Goal: Information Seeking & Learning: Learn about a topic

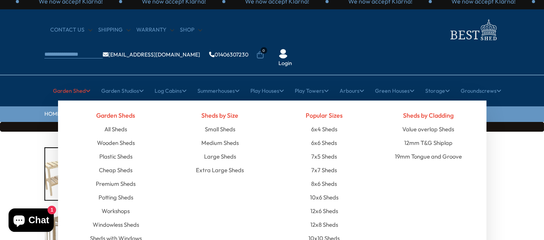
scroll to position [8, 0]
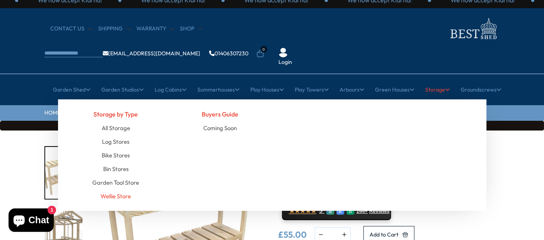
click at [123, 189] on link "Wellie Store" at bounding box center [116, 196] width 30 height 14
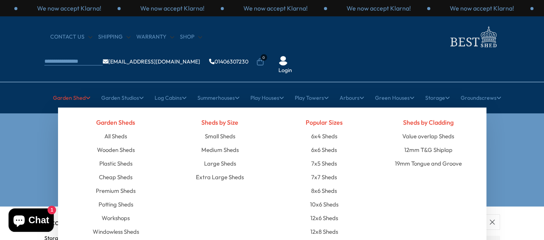
scroll to position [2, 0]
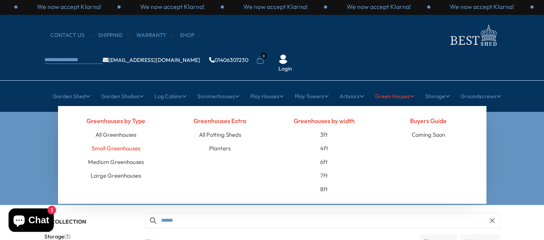
click at [102, 141] on link "Small Greenhouses" at bounding box center [116, 148] width 49 height 14
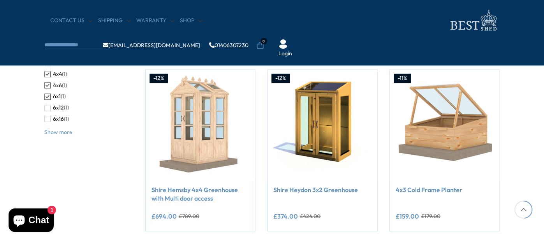
scroll to position [297, 0]
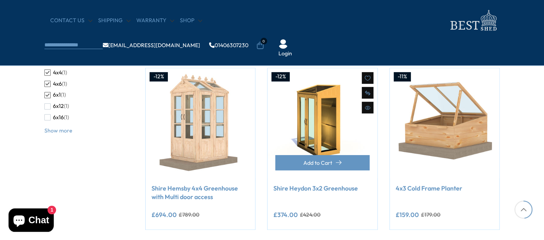
click at [291, 112] on img at bounding box center [323, 123] width 110 height 110
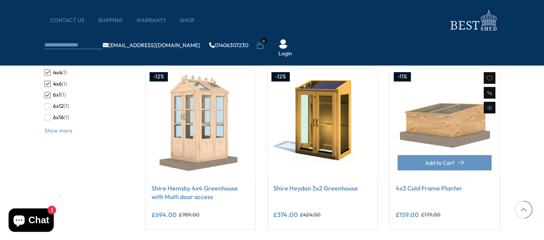
click at [462, 134] on img at bounding box center [445, 123] width 110 height 110
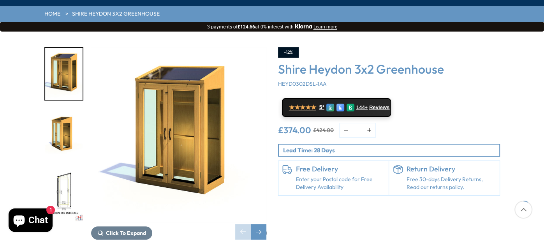
scroll to position [107, 0]
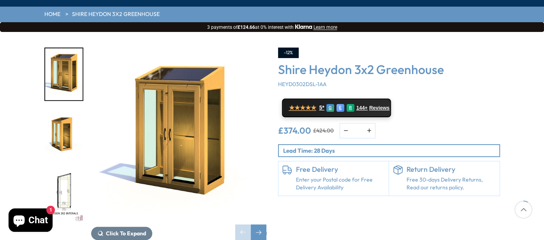
click at [65, 119] on img "2 / 10" at bounding box center [63, 135] width 37 height 52
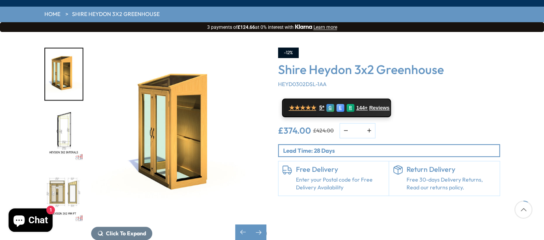
click at [64, 109] on img "3 / 10" at bounding box center [63, 135] width 37 height 52
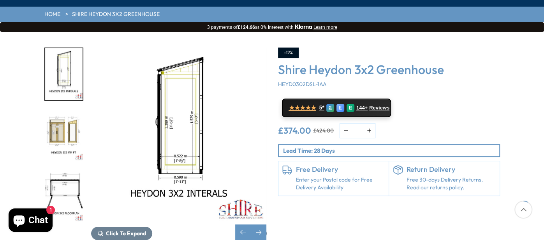
click at [70, 118] on img "4 / 10" at bounding box center [63, 135] width 37 height 52
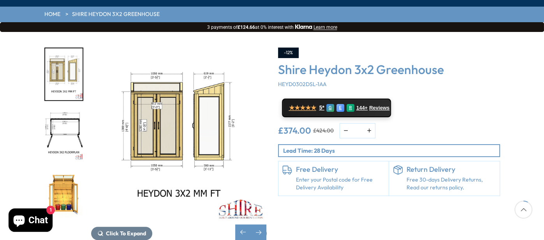
click at [70, 119] on img "5 / 10" at bounding box center [63, 135] width 37 height 52
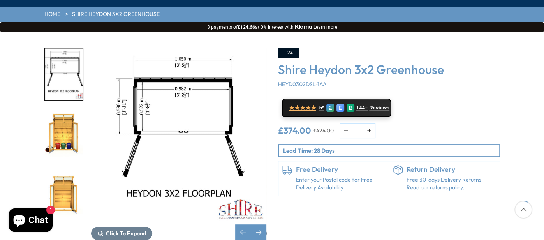
click at [71, 121] on img "6 / 10" at bounding box center [63, 135] width 37 height 52
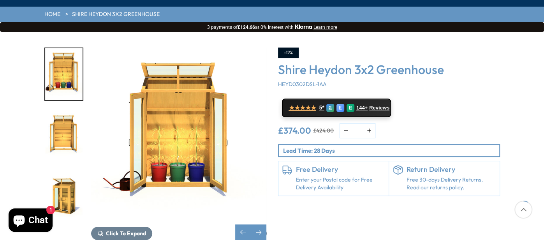
click at [62, 170] on img "8 / 10" at bounding box center [63, 196] width 37 height 52
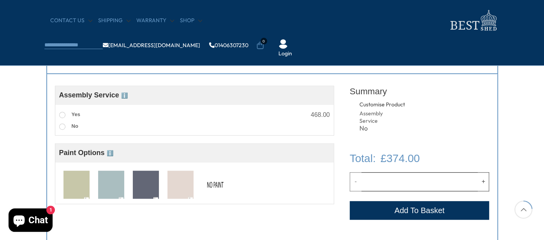
scroll to position [289, 0]
click at [62, 114] on span at bounding box center [62, 114] width 6 height 6
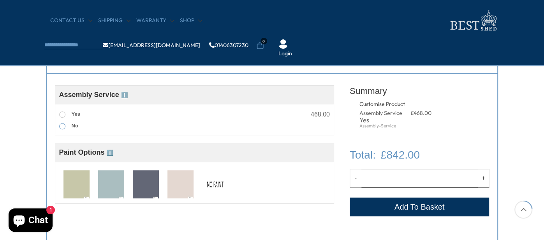
click at [62, 125] on span at bounding box center [62, 126] width 6 height 6
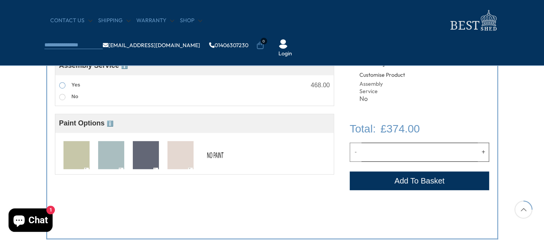
scroll to position [318, 0]
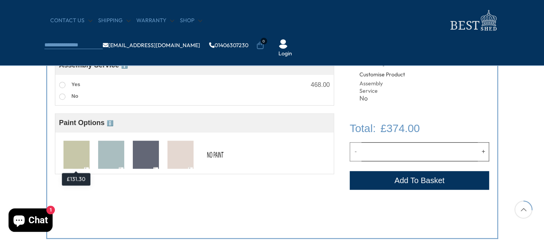
click at [75, 155] on img at bounding box center [76, 155] width 26 height 29
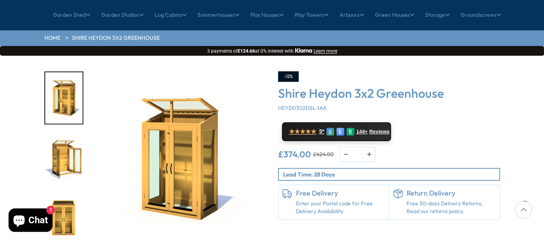
scroll to position [86, 0]
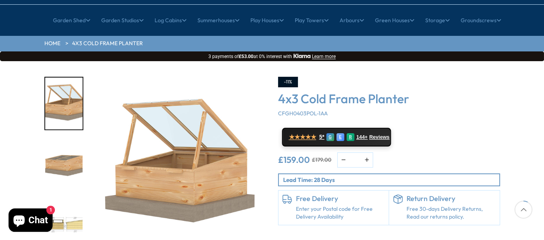
scroll to position [99, 0]
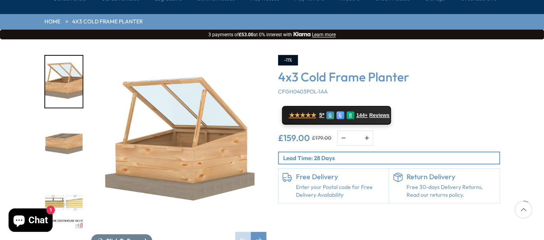
click at [61, 117] on img "2 / 11" at bounding box center [63, 143] width 37 height 52
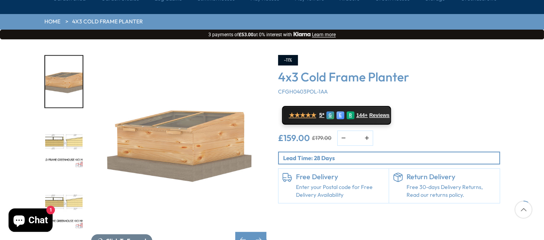
click at [67, 180] on img "4 / 11" at bounding box center [63, 204] width 37 height 52
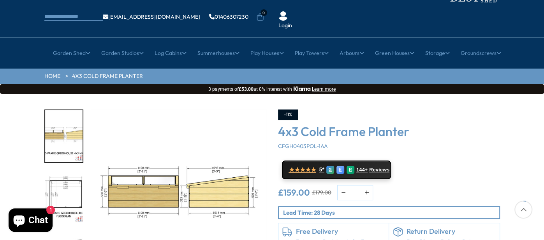
scroll to position [49, 0]
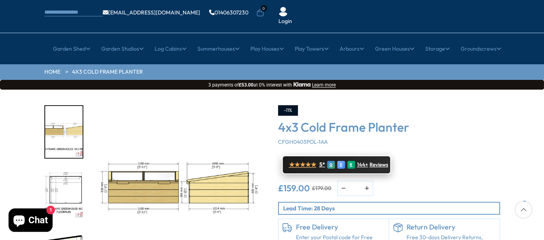
click at [306, 161] on span "★★★★★" at bounding box center [302, 164] width 27 height 7
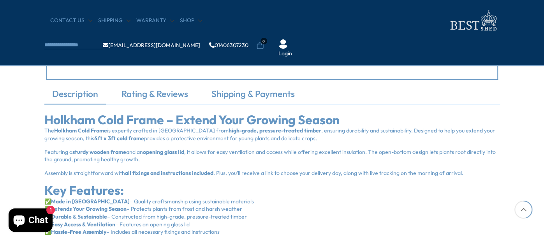
scroll to position [479, 0]
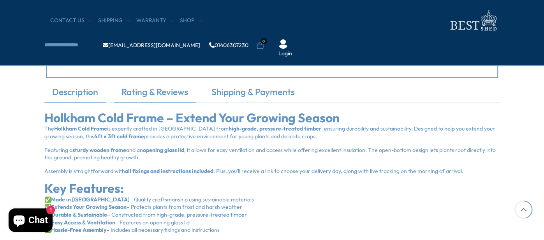
click at [170, 93] on link "Rating & Reviews" at bounding box center [155, 94] width 82 height 16
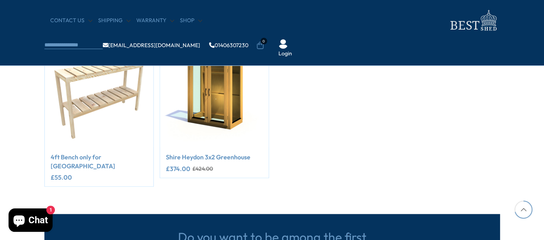
scroll to position [610, 0]
